Goal: Find specific page/section: Find specific page/section

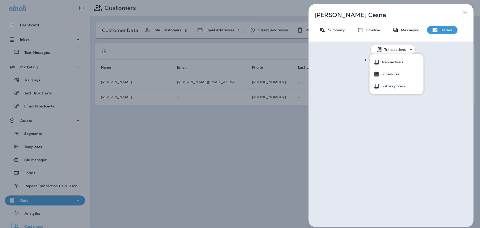
scroll to position [76, 0]
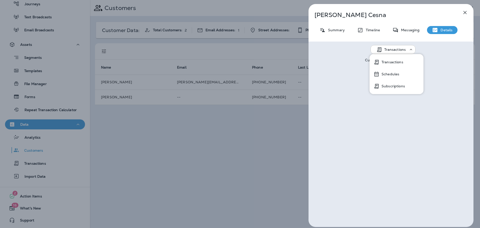
click at [465, 11] on icon "button" at bounding box center [465, 13] width 6 height 6
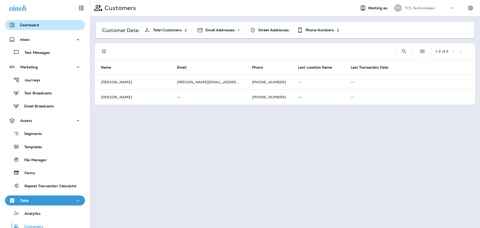
click at [33, 28] on div "Dashboard" at bounding box center [24, 25] width 30 height 6
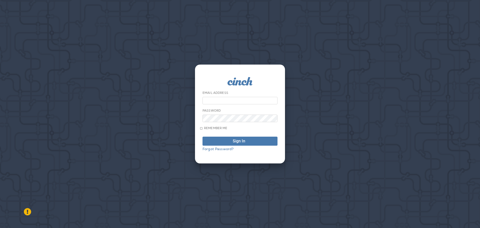
type input "**********"
click at [239, 142] on div "Sign In" at bounding box center [239, 141] width 13 height 4
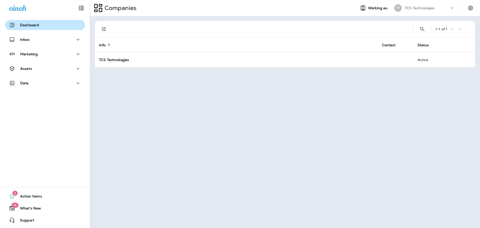
click at [30, 29] on button "Dashboard" at bounding box center [45, 25] width 80 height 10
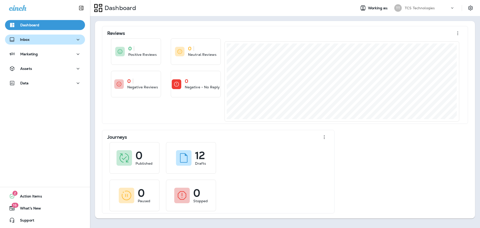
click at [21, 38] on p "Inbox" at bounding box center [25, 40] width 10 height 4
click at [28, 25] on p "Dashboard" at bounding box center [29, 25] width 19 height 4
click at [24, 40] on p "Inbox" at bounding box center [25, 40] width 10 height 4
click at [22, 38] on p "Inbox" at bounding box center [25, 40] width 10 height 4
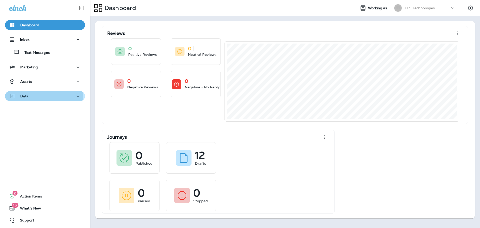
click at [27, 95] on p "Data" at bounding box center [24, 96] width 9 height 4
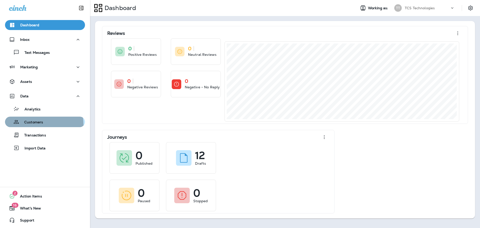
click at [36, 125] on p "Customers" at bounding box center [31, 122] width 24 height 5
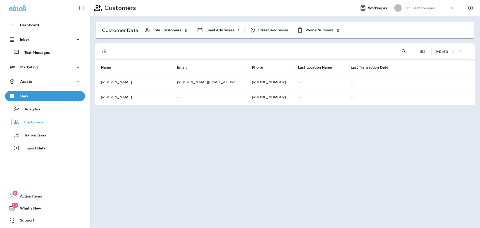
click at [102, 52] on icon "Filters" at bounding box center [104, 51] width 6 height 6
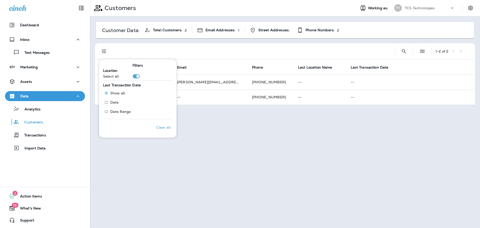
drag, startPoint x: 236, startPoint y: 44, endPoint x: 240, endPoint y: 46, distance: 4.8
click at [236, 44] on div at bounding box center [252, 51] width 278 height 16
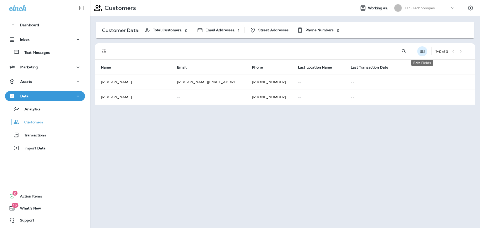
click at [421, 52] on icon "Edit Fields" at bounding box center [422, 51] width 5 height 5
click at [103, 54] on icon "Filters" at bounding box center [104, 51] width 6 height 6
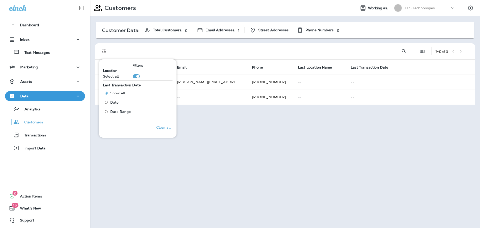
click at [240, 47] on div at bounding box center [252, 51] width 278 height 16
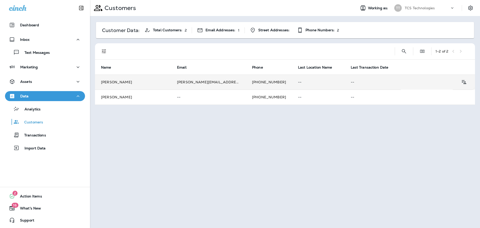
click at [121, 80] on td "[PERSON_NAME]" at bounding box center [133, 82] width 76 height 15
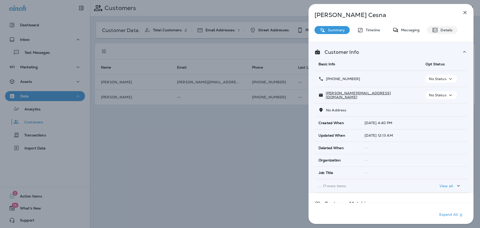
click at [440, 32] on p "Details" at bounding box center [445, 30] width 15 height 4
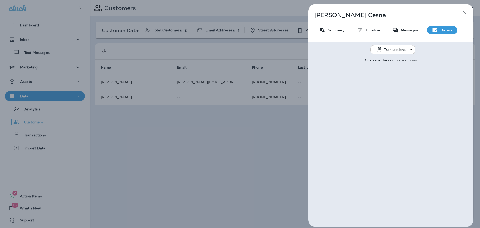
click at [389, 47] on div "Transactions" at bounding box center [395, 50] width 45 height 6
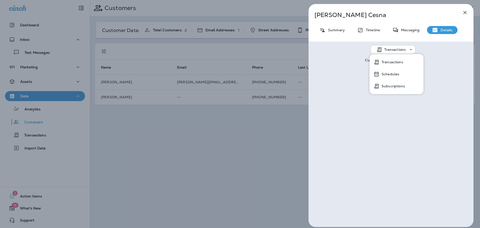
click at [387, 160] on div "Transactions Customer has no transactions" at bounding box center [391, 134] width 165 height 185
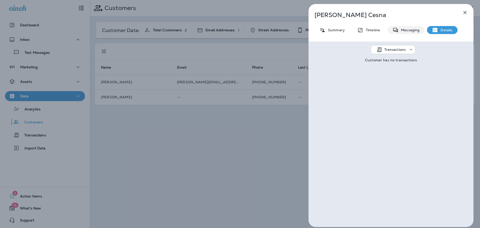
click at [417, 27] on div "Messaging" at bounding box center [406, 30] width 37 height 8
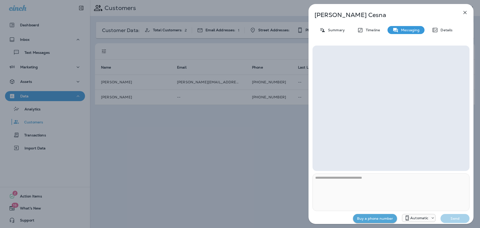
click at [468, 12] on icon "button" at bounding box center [465, 13] width 6 height 6
